Goal: Task Accomplishment & Management: Use online tool/utility

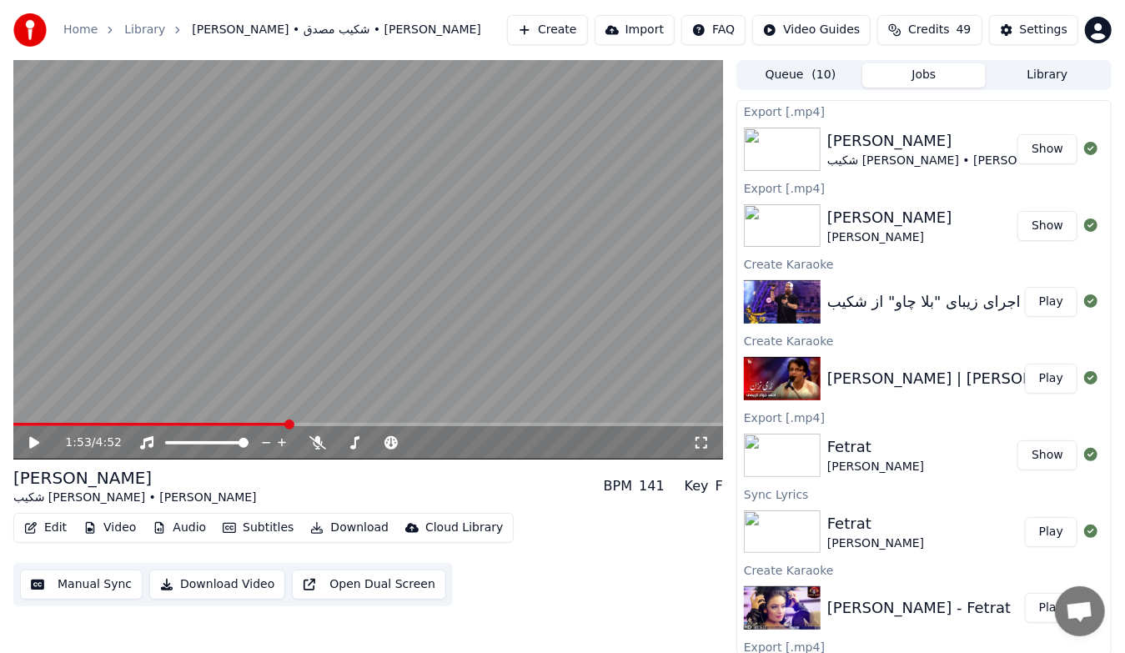
click at [39, 528] on button "Edit" at bounding box center [46, 527] width 56 height 23
click at [525, 580] on div "Edit Video Audio Subtitles Download Cloud Library Manual Sync Download Video Op…" at bounding box center [368, 559] width 710 height 93
